Goal: Use online tool/utility

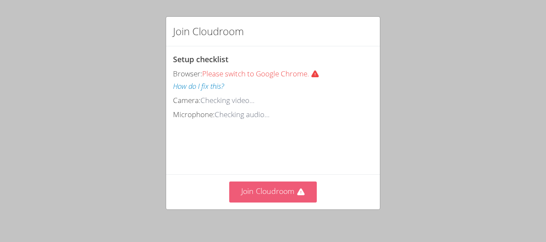
click at [235, 202] on button "Join Cloudroom" at bounding box center [273, 192] width 88 height 21
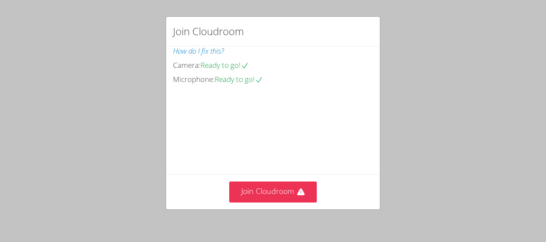
scroll to position [75, 0]
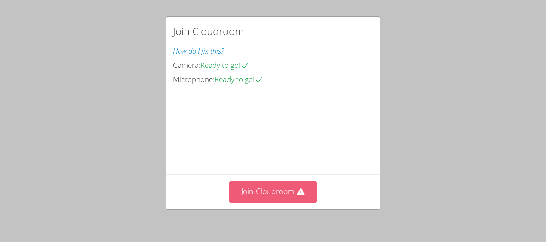
drag, startPoint x: 265, startPoint y: 108, endPoint x: 245, endPoint y: 191, distance: 85.3
click at [245, 191] on button "Join Cloudroom" at bounding box center [273, 192] width 88 height 21
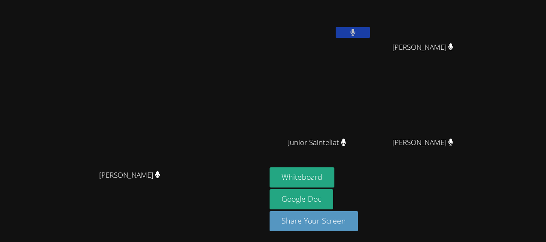
scroll to position [0, 0]
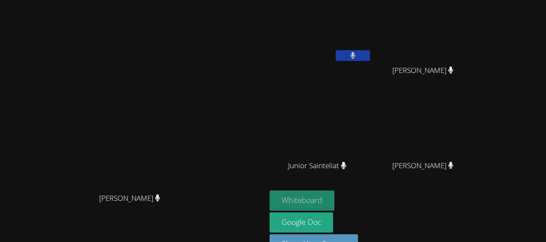
click at [334, 201] on button "Whiteboard" at bounding box center [302, 201] width 65 height 20
click at [370, 53] on button at bounding box center [353, 55] width 34 height 11
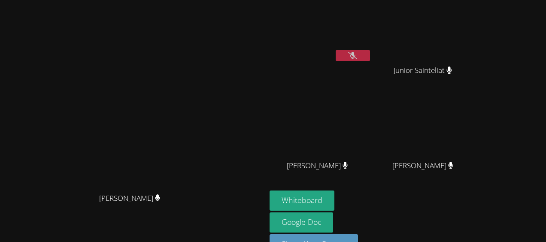
click at [357, 55] on icon at bounding box center [352, 55] width 9 height 7
